Goal: Use online tool/utility: Utilize a website feature to perform a specific function

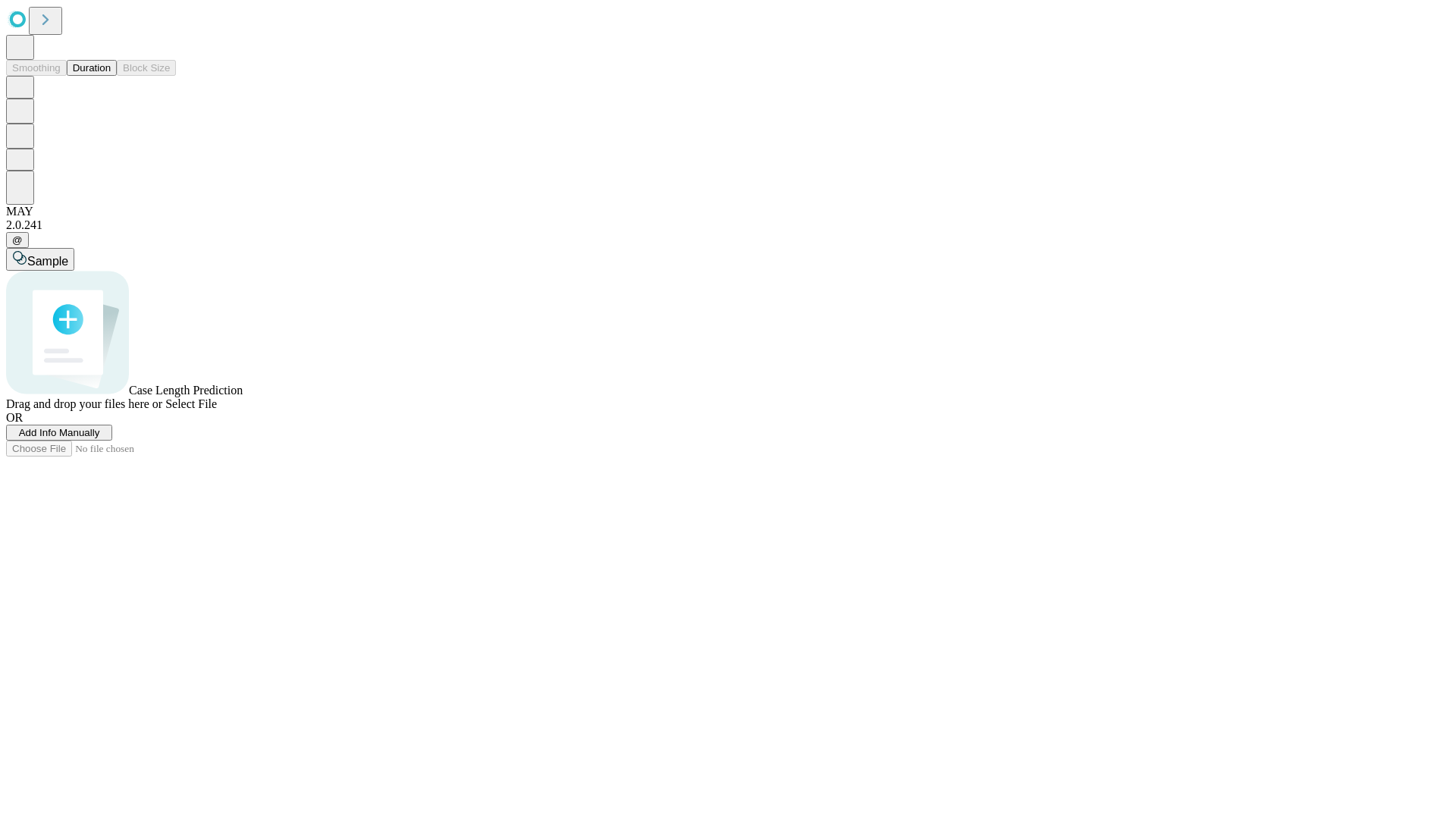
click at [100, 438] on span "Add Info Manually" at bounding box center [60, 432] width 82 height 11
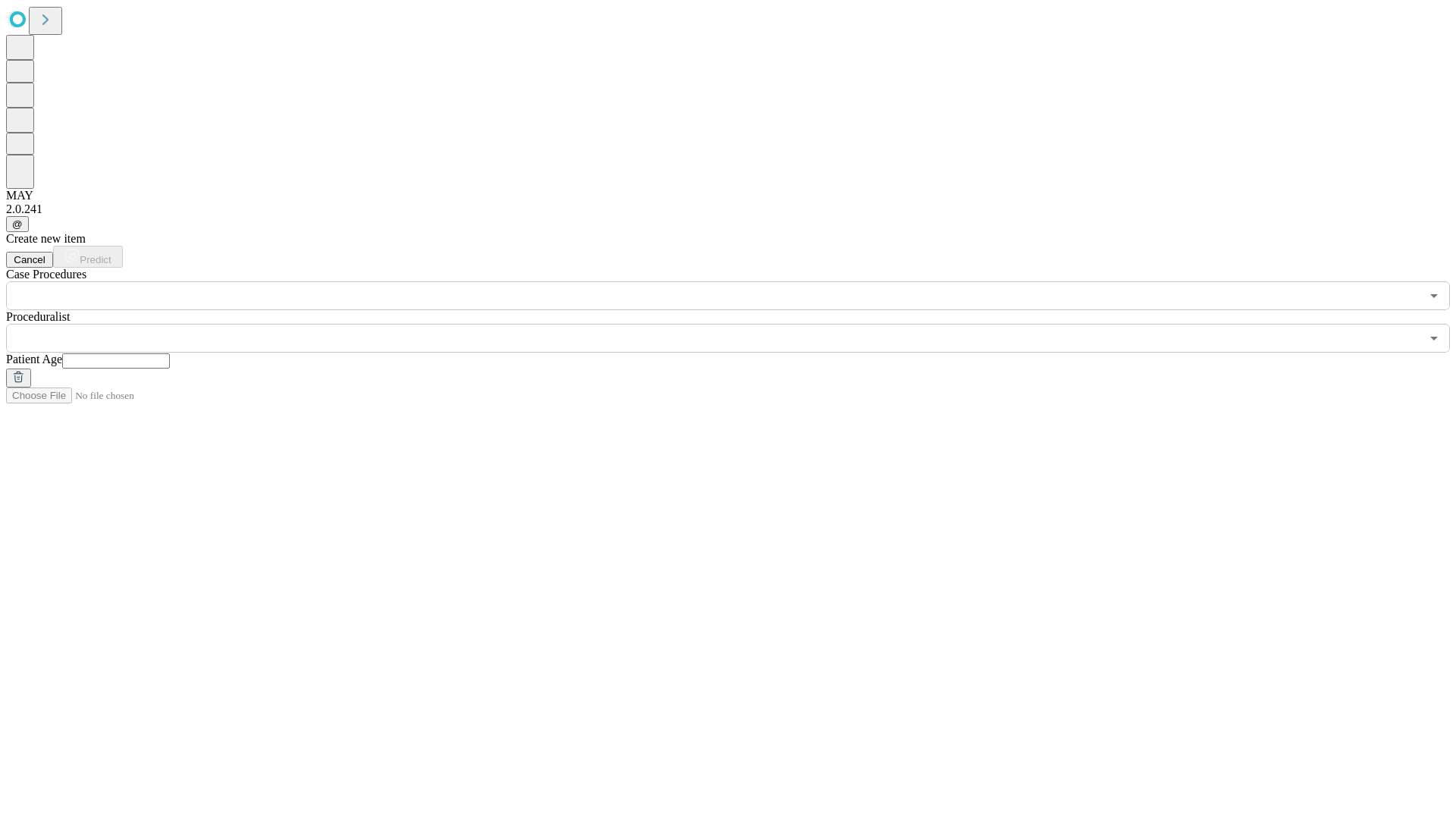
click at [170, 354] on input "text" at bounding box center [116, 361] width 108 height 16
type input "**"
click at [739, 323] on input "text" at bounding box center [713, 337] width 1414 height 28
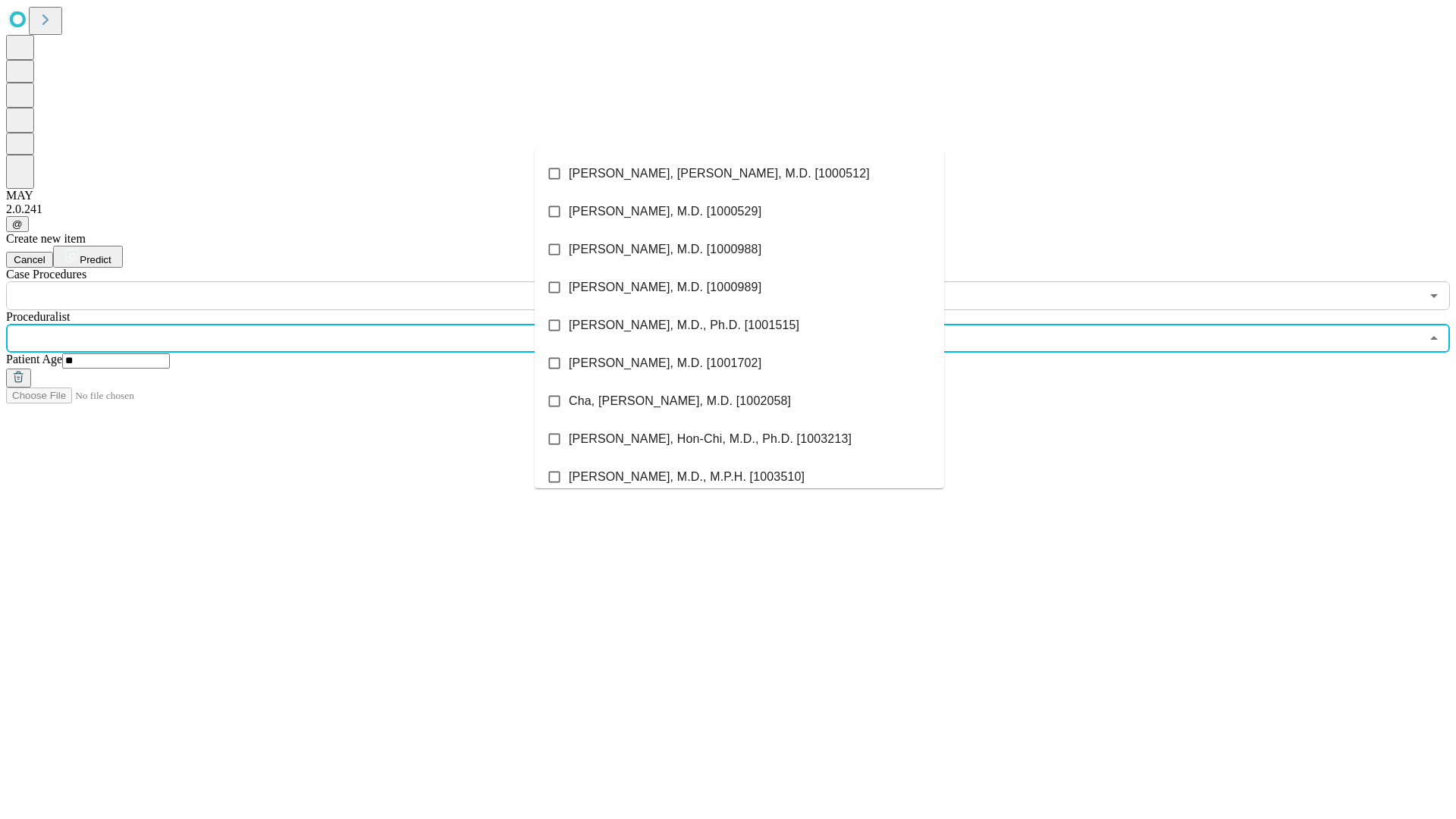
click at [739, 174] on li "[PERSON_NAME], [PERSON_NAME], M.D. [1000512]" at bounding box center [739, 173] width 410 height 38
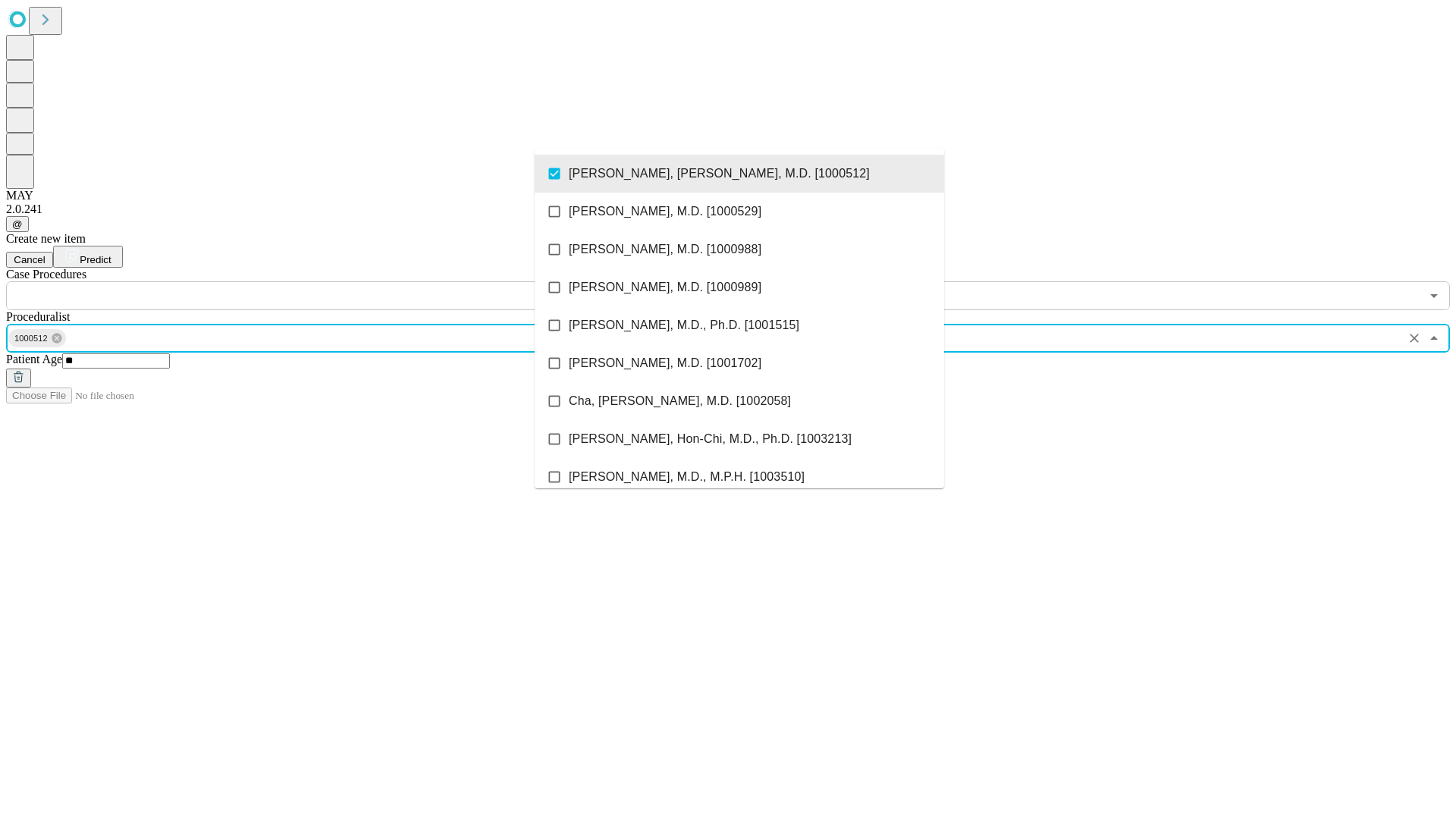
click at [319, 281] on input "text" at bounding box center [713, 295] width 1414 height 28
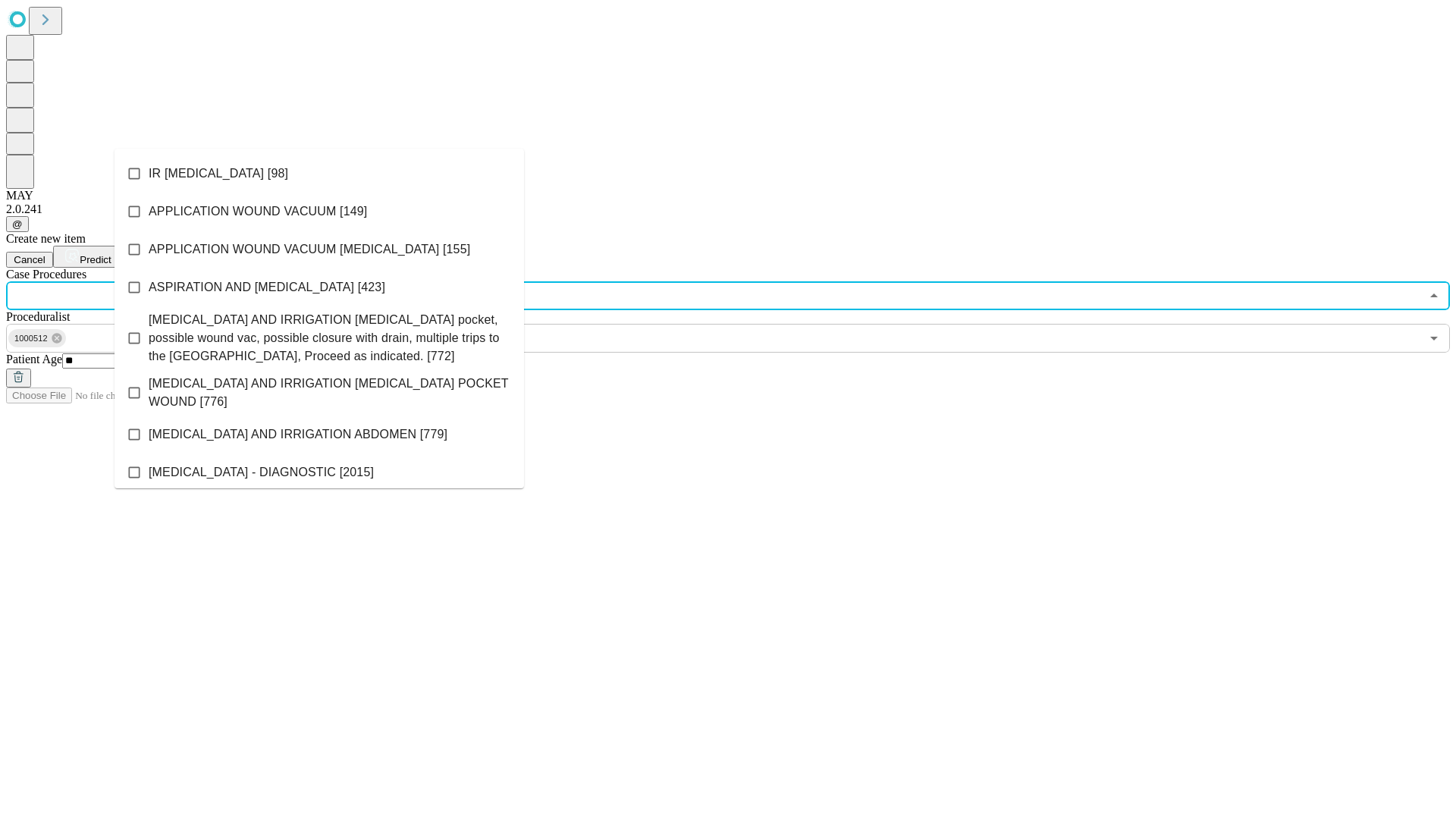
click at [319, 174] on li "IR [MEDICAL_DATA] [98]" at bounding box center [319, 173] width 410 height 38
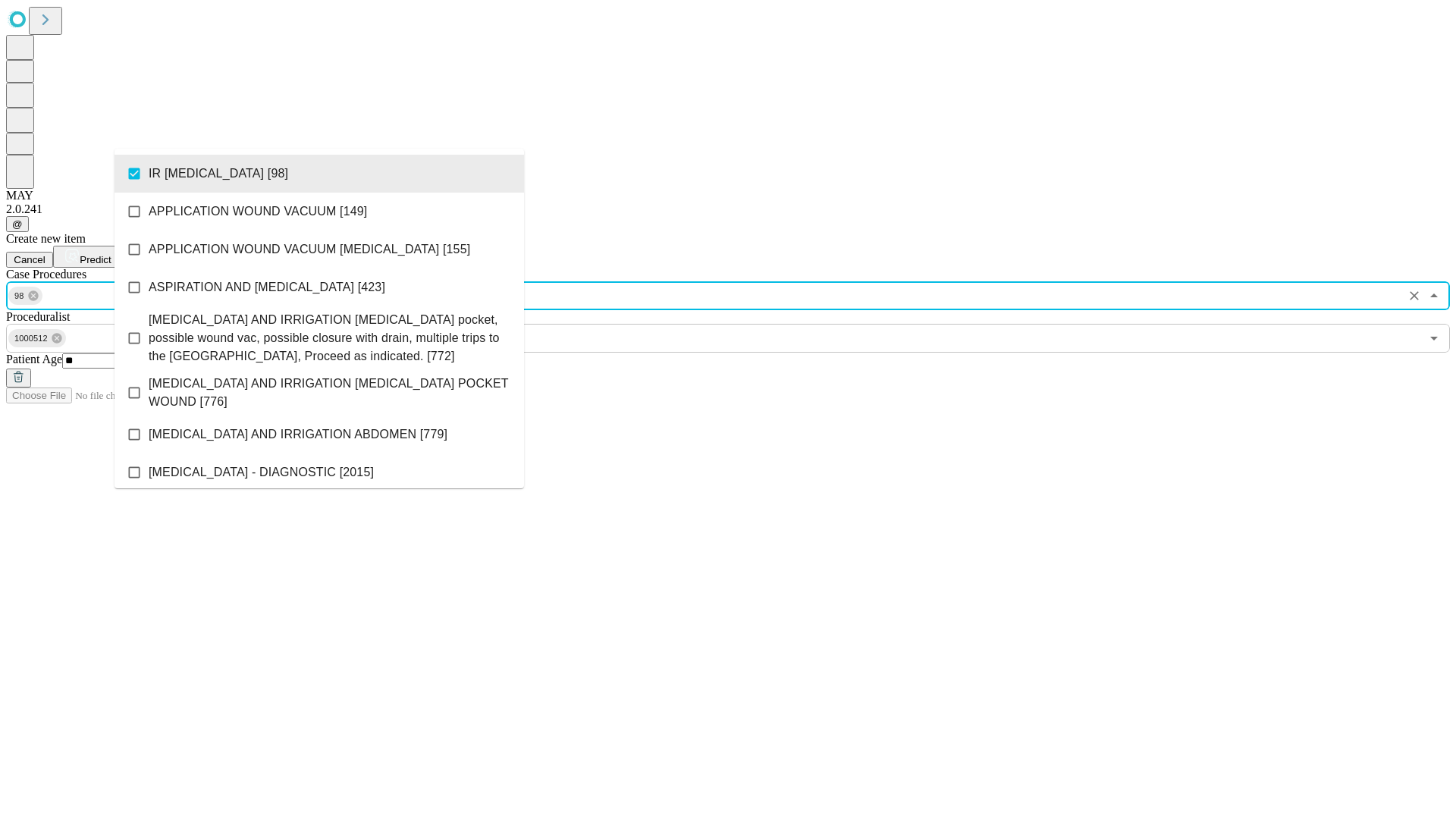
click at [111, 254] on span "Predict" at bounding box center [95, 259] width 31 height 11
